Goal: Task Accomplishment & Management: Use online tool/utility

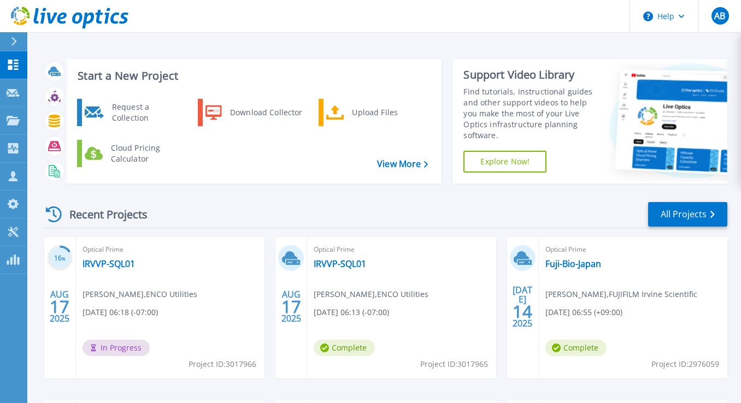
click at [425, 1] on header "Help AB Partner Team Member Adam Boone adam@sidepath.com Sidepath My Profile Lo…" at bounding box center [370, 16] width 741 height 33
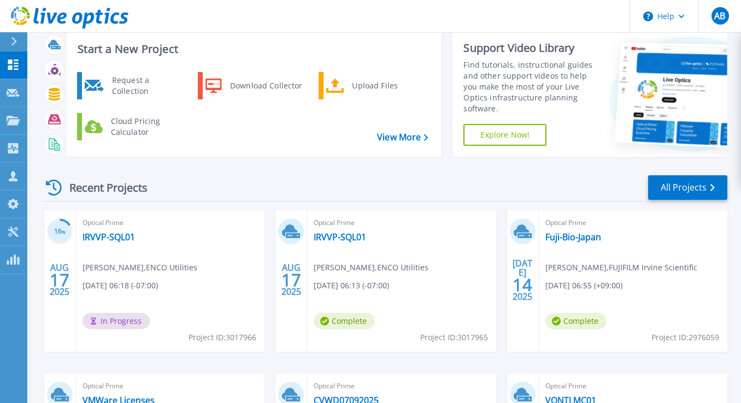
scroll to position [33, 0]
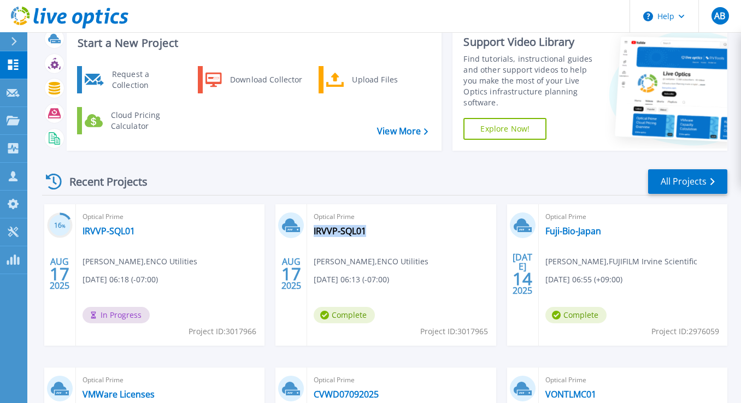
click at [264, 177] on div "Recent Projects All Projects" at bounding box center [384, 181] width 685 height 27
click at [128, 232] on link "IRVVP-SQL01" at bounding box center [109, 231] width 52 height 11
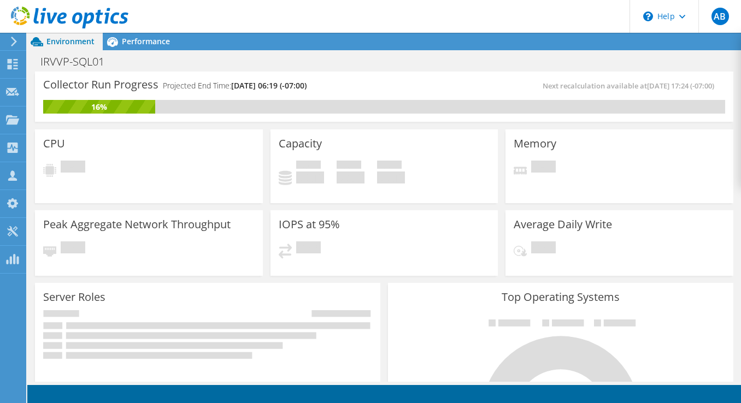
click at [343, 72] on div "Collector Run Progress Projected End Time: [DATE] 06:19 (-07:00) Next recalcula…" at bounding box center [384, 97] width 698 height 50
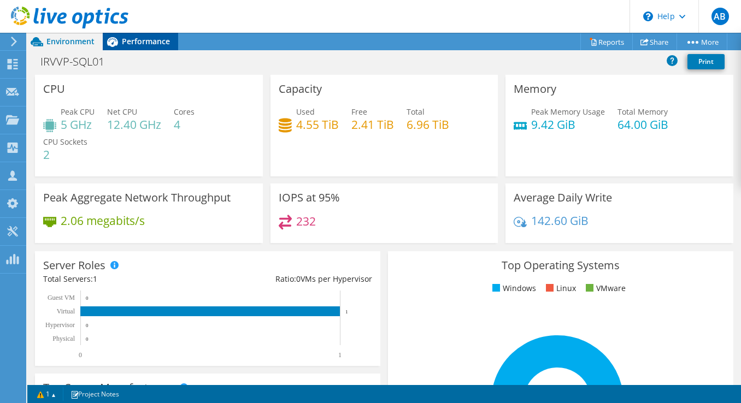
click at [128, 36] on span "Performance" at bounding box center [146, 41] width 48 height 10
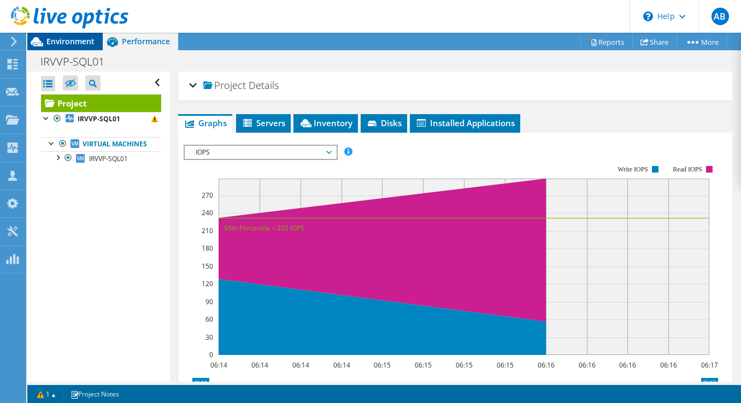
click at [59, 36] on span "Environment" at bounding box center [70, 41] width 48 height 10
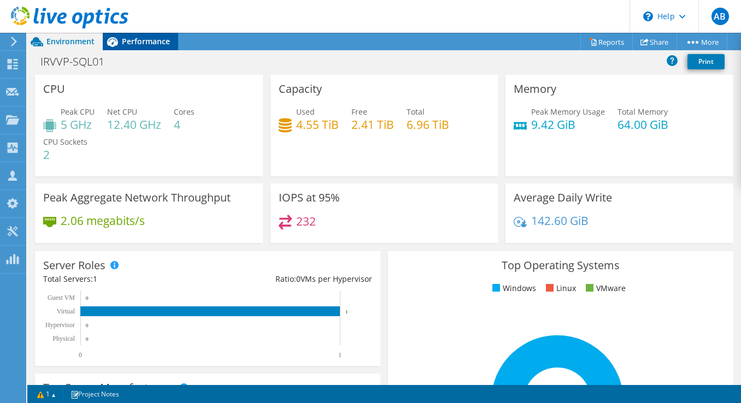
click at [130, 34] on div "Performance" at bounding box center [140, 41] width 75 height 17
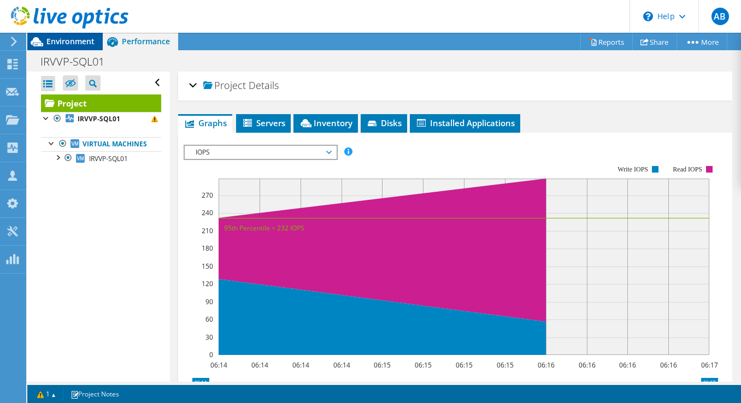
click at [75, 39] on span "Environment" at bounding box center [70, 41] width 48 height 10
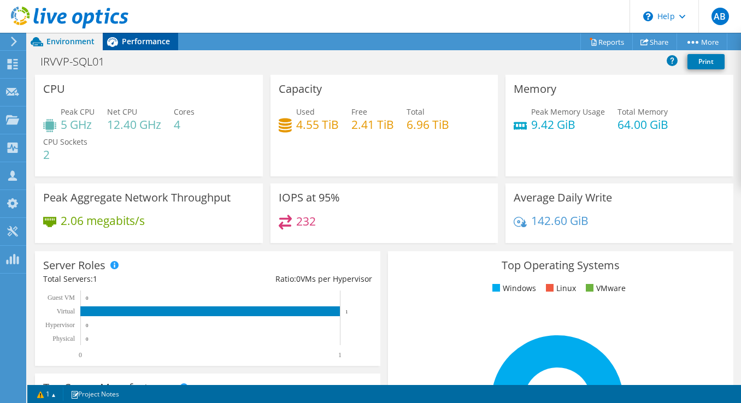
click at [143, 49] on div "Performance" at bounding box center [140, 41] width 75 height 17
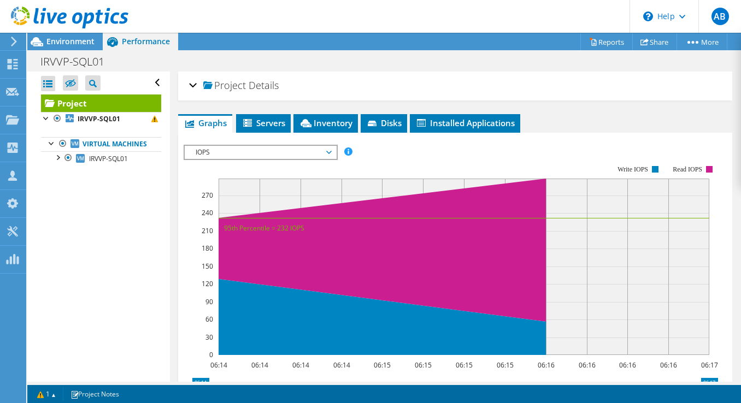
click at [212, 146] on span "IOPS" at bounding box center [260, 152] width 140 height 13
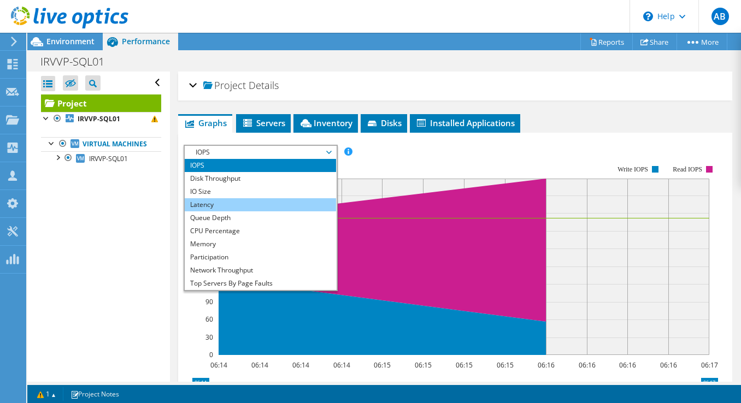
click at [205, 202] on li "Latency" at bounding box center [260, 204] width 151 height 13
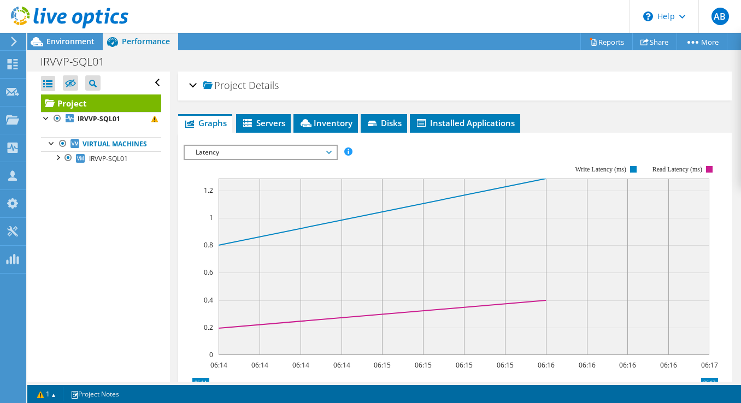
click at [215, 148] on span "Latency" at bounding box center [260, 152] width 140 height 13
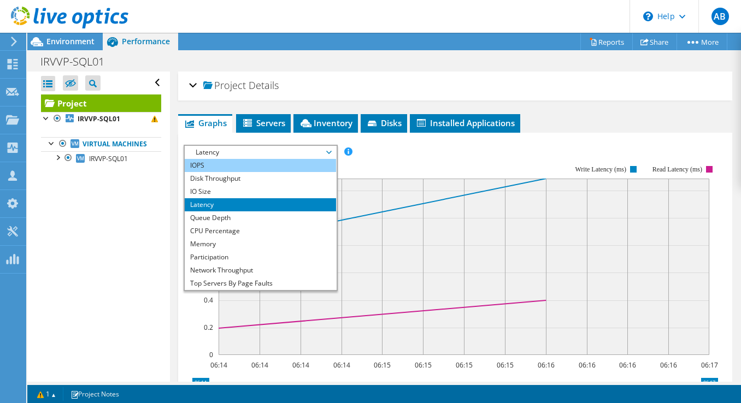
click at [213, 159] on li "IOPS" at bounding box center [260, 165] width 151 height 13
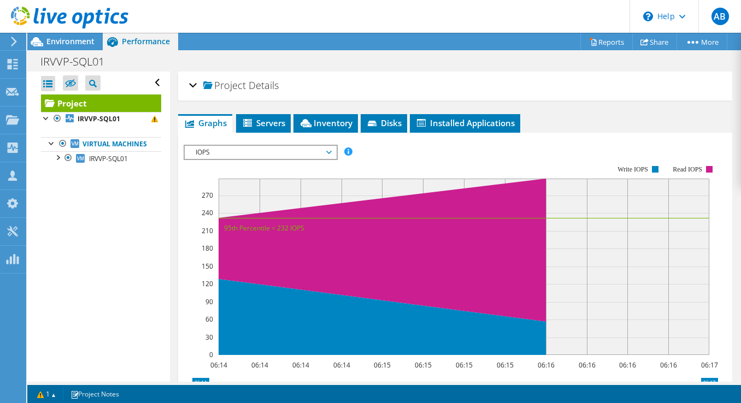
click at [459, 39] on div "Project Actions Project Actions Reports Share More" at bounding box center [384, 41] width 714 height 17
click at [84, 44] on span "Environment" at bounding box center [70, 41] width 48 height 10
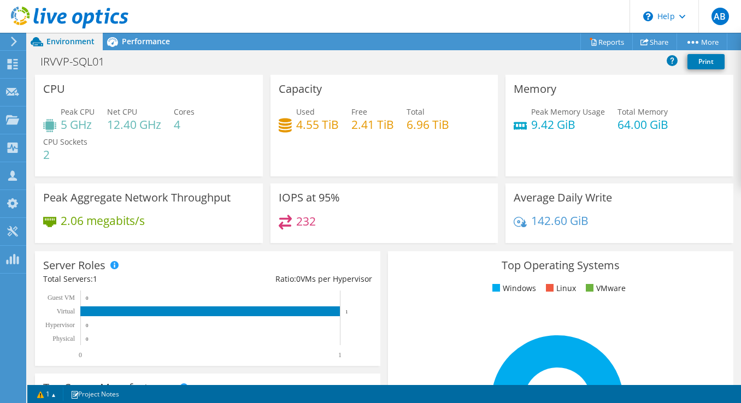
click at [199, 128] on div "Peak CPU 5 GHz Net CPU 12.40 GHz Cores 4 CPU Sockets 2" at bounding box center [148, 139] width 211 height 66
click at [148, 130] on h4 "12.40 GHz" at bounding box center [134, 125] width 54 height 12
click at [137, 37] on span "Performance" at bounding box center [146, 41] width 48 height 10
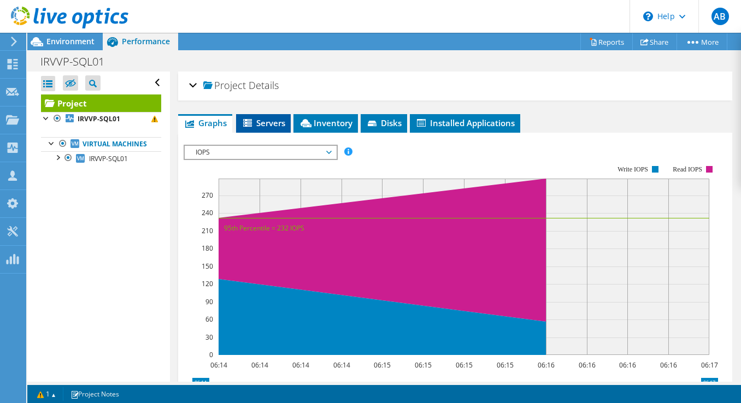
click at [282, 127] on span "Servers" at bounding box center [264, 122] width 44 height 11
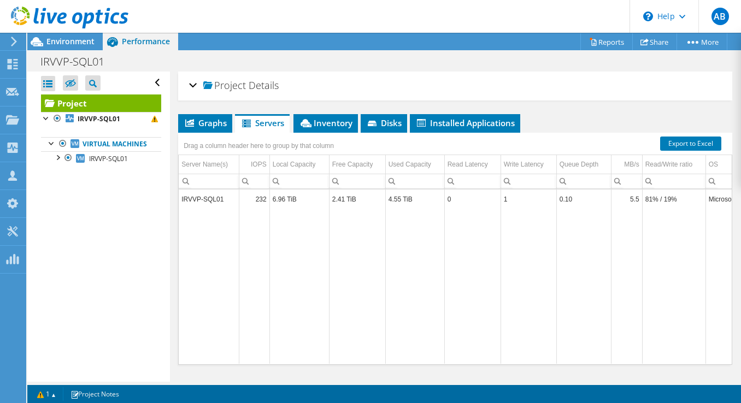
click at [159, 299] on div "Open All Close All Hide Excluded Nodes Project Tree Filter" at bounding box center [98, 227] width 142 height 310
click at [410, 37] on div "Project Actions Project Actions Reports Share More" at bounding box center [384, 41] width 714 height 17
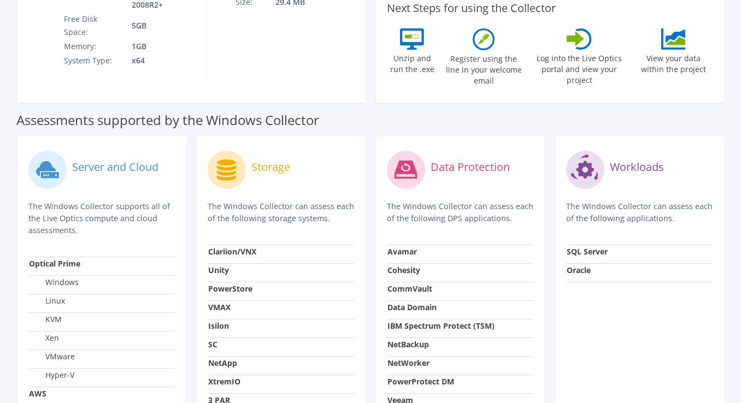
scroll to position [274, 0]
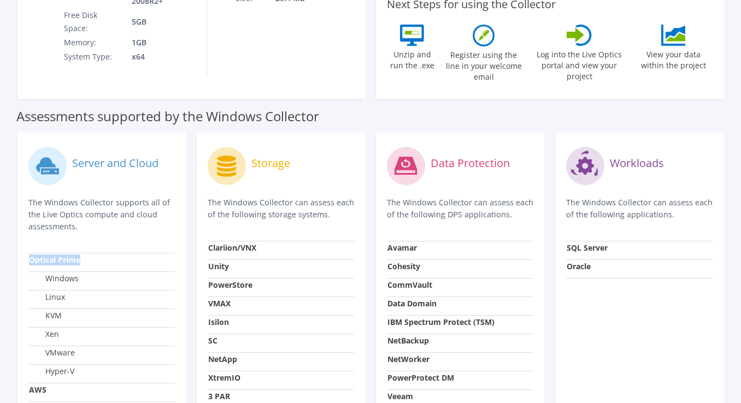
drag, startPoint x: 26, startPoint y: 247, endPoint x: 98, endPoint y: 244, distance: 72.2
click at [98, 244] on div "Server and Cloud The Windows Collector supports all of the Live Optics compute …" at bounding box center [101, 324] width 168 height 383
